Goal: Task Accomplishment & Management: Manage account settings

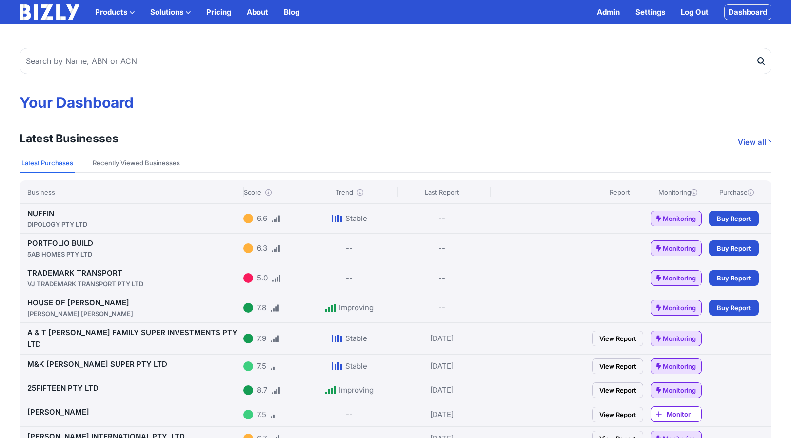
click at [654, 11] on link "Settings" at bounding box center [651, 12] width 30 height 12
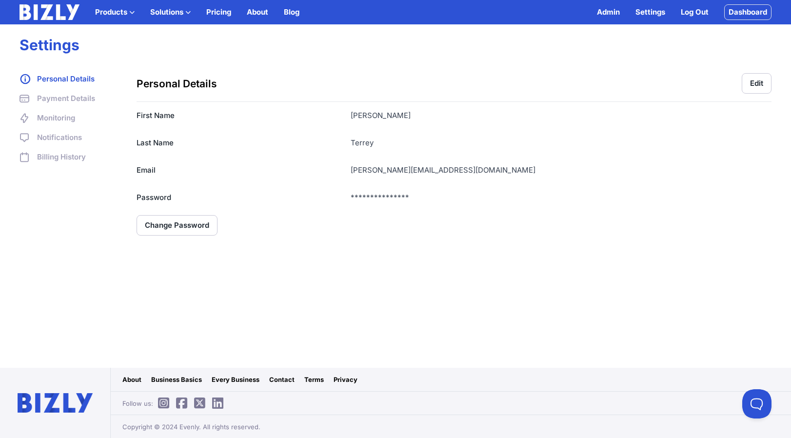
click at [78, 96] on link "Payment Details" at bounding box center [69, 99] width 98 height 12
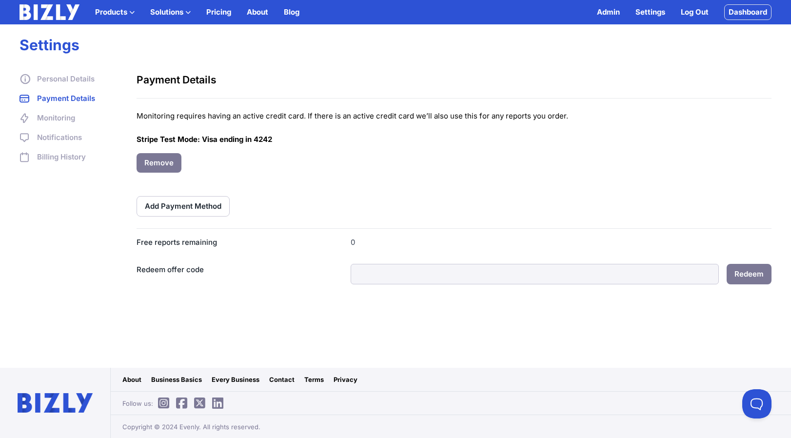
click at [177, 211] on button "Add Payment Method" at bounding box center [183, 206] width 93 height 20
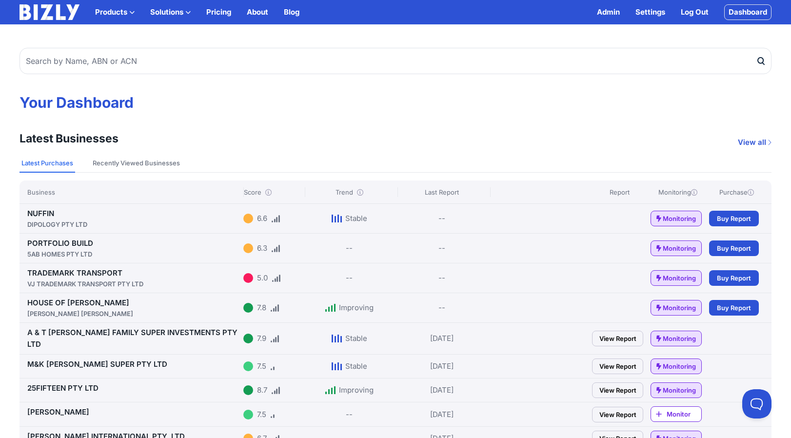
click at [648, 13] on link "Settings" at bounding box center [651, 12] width 30 height 12
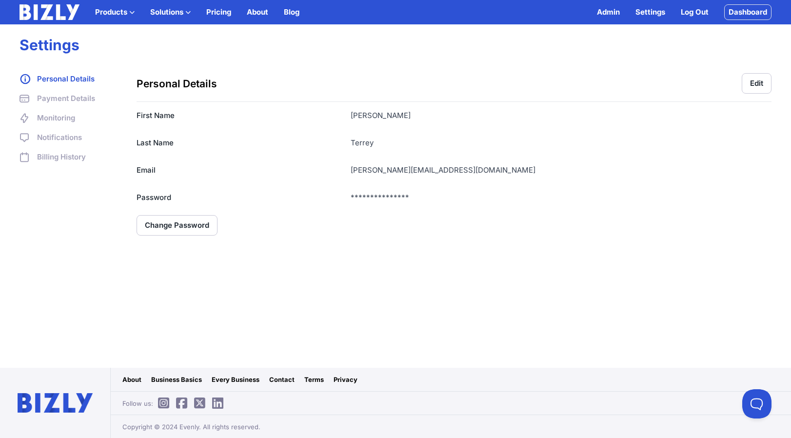
click at [57, 101] on link "Payment Details" at bounding box center [69, 99] width 98 height 12
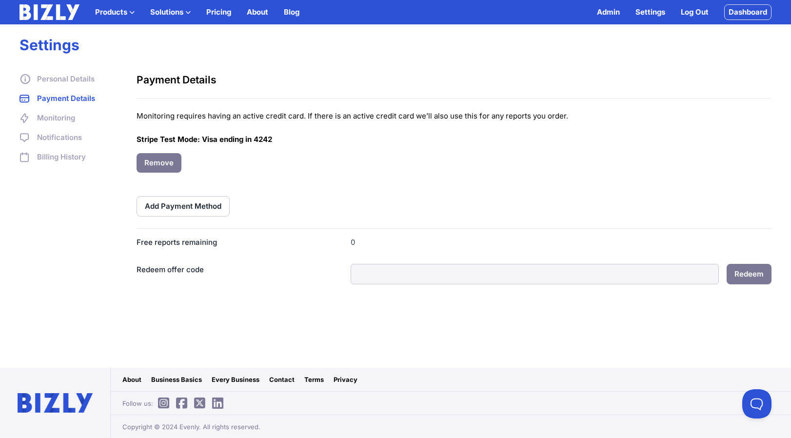
click at [170, 202] on button "Add Payment Method" at bounding box center [183, 206] width 93 height 20
